Goal: Task Accomplishment & Management: Manage account settings

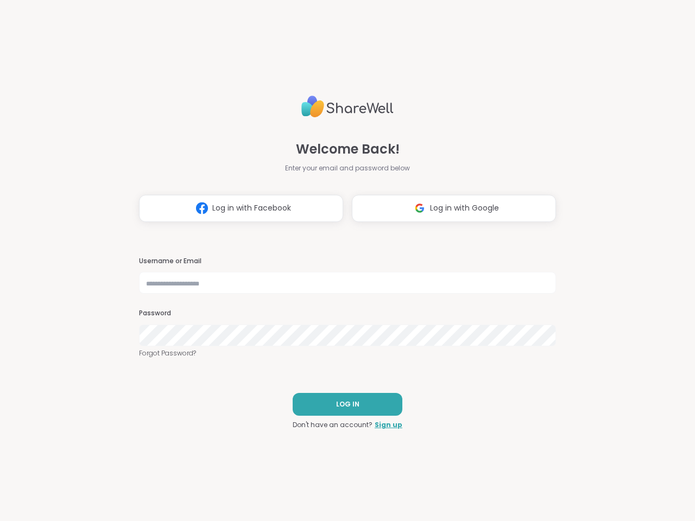
click at [343, 261] on h3 "Username or Email" at bounding box center [347, 261] width 417 height 9
click at [237, 209] on span "Log in with Facebook" at bounding box center [251, 208] width 79 height 11
click at [450, 209] on span "Log in with Google" at bounding box center [464, 208] width 69 height 11
click at [343, 405] on span "LOG IN" at bounding box center [347, 405] width 23 height 10
click at [343, 261] on h3 "Username or Email" at bounding box center [347, 261] width 417 height 9
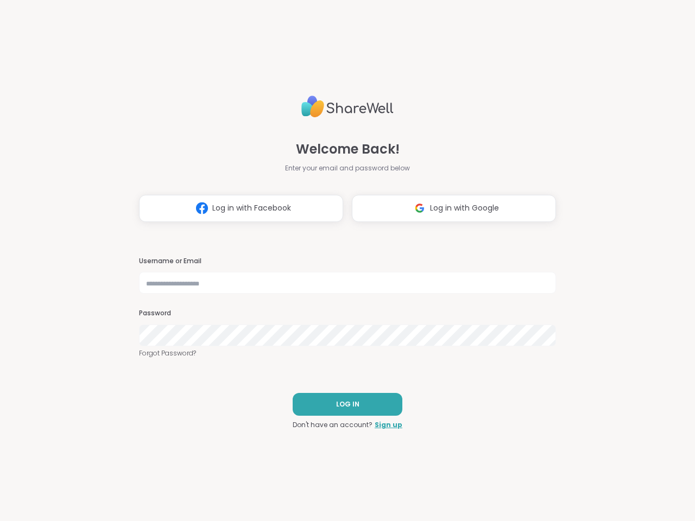
click at [237, 209] on span "Log in with Facebook" at bounding box center [251, 208] width 79 height 11
click at [450, 209] on span "Log in with Google" at bounding box center [464, 208] width 69 height 11
click at [343, 405] on span "LOG IN" at bounding box center [347, 405] width 23 height 10
